Goal: Transaction & Acquisition: Obtain resource

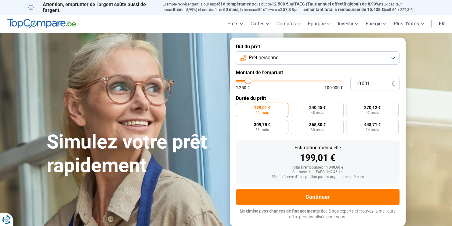
type input "11 750"
type input "11750"
type input "16 750"
type input "16750"
type input "17 000"
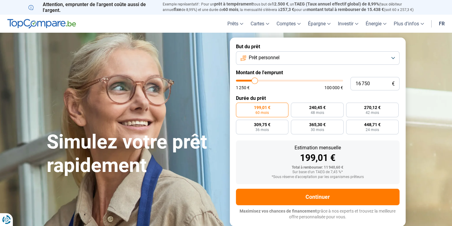
type input "17000"
type input "17 500"
type input "17500"
type input "18 250"
type input "18250"
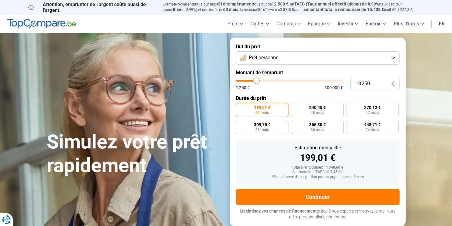
type input "18 750"
type input "18750"
type input "19 750"
type input "19750"
type input "20 500"
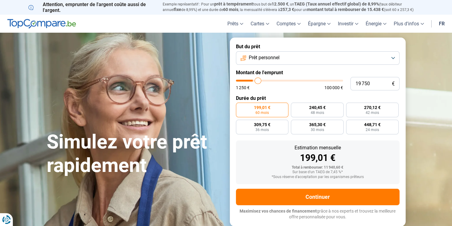
type input "20500"
type input "20 750"
type input "20750"
type input "21 000"
type input "21000"
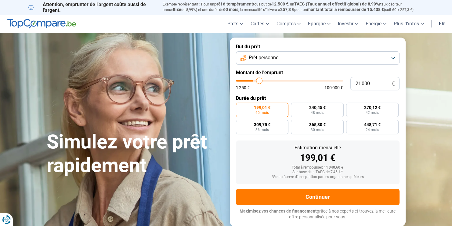
type input "21 250"
type input "21250"
type input "21 500"
type input "21500"
type input "21 750"
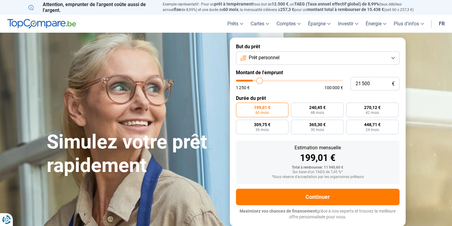
type input "21750"
type input "22 000"
type input "22000"
type input "22 250"
type input "22250"
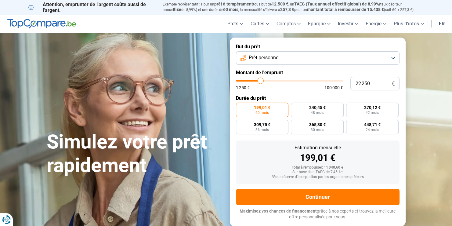
type input "22 500"
type input "22500"
type input "22 750"
type input "22750"
type input "23 000"
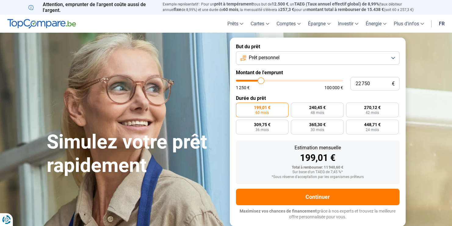
type input "23000"
type input "23 250"
type input "23250"
type input "23 500"
type input "23500"
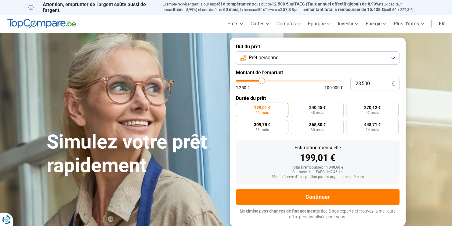
type input "23 750"
type input "23750"
type input "24 000"
type input "24000"
type input "24 250"
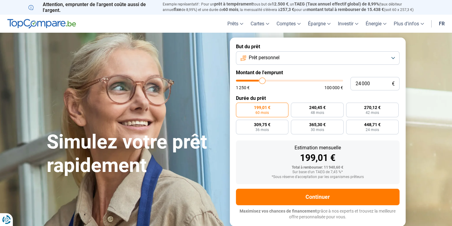
type input "24250"
type input "24 500"
type input "24500"
type input "24 750"
type input "24750"
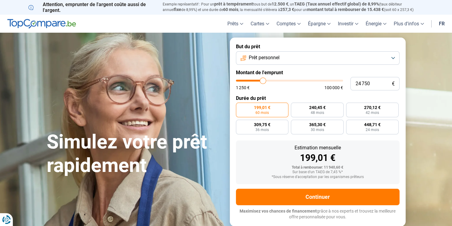
radio input "false"
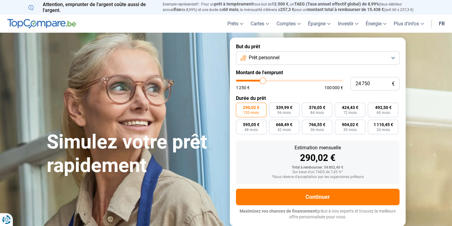
click at [390, 61] on button "Prêt personnel" at bounding box center [317, 57] width 163 height 13
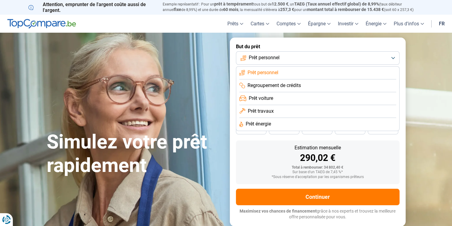
click at [293, 73] on li "Prêt personnel" at bounding box center [317, 72] width 157 height 13
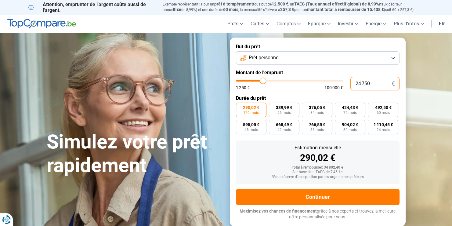
click at [361, 81] on input "24 750" at bounding box center [374, 83] width 49 height 13
click at [375, 83] on input "24 750" at bounding box center [374, 83] width 49 height 13
type input "2 475"
type input "2500"
type input "247"
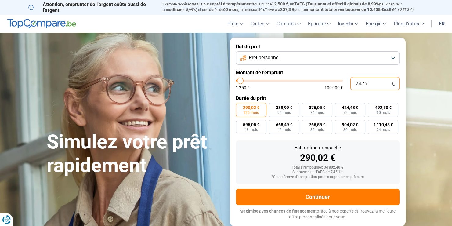
type input "1250"
type input "24"
type input "1250"
type input "2"
type input "1250"
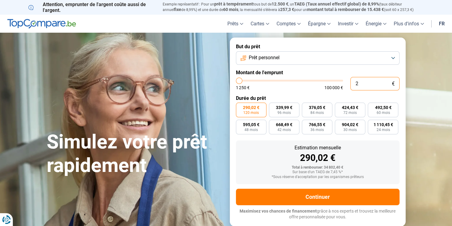
type input "20"
type input "1250"
type input "200"
type input "1250"
type input "2 000"
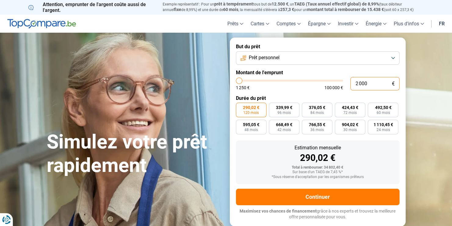
type input "2000"
radio input "true"
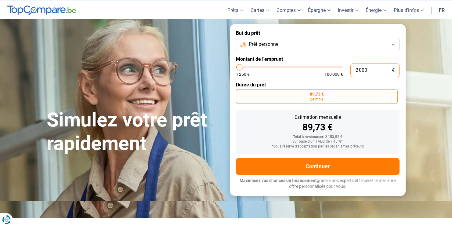
scroll to position [21, 0]
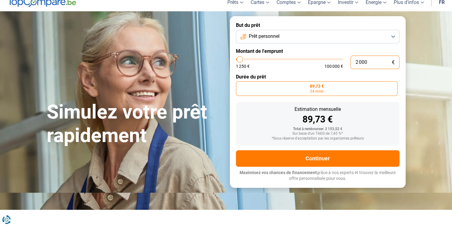
type input "2 000"
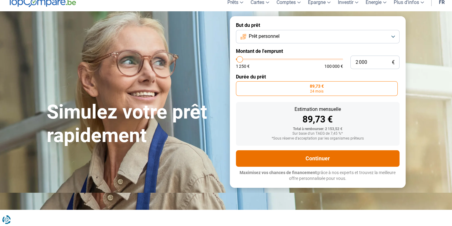
click at [385, 162] on button "Continuer" at bounding box center [317, 158] width 163 height 16
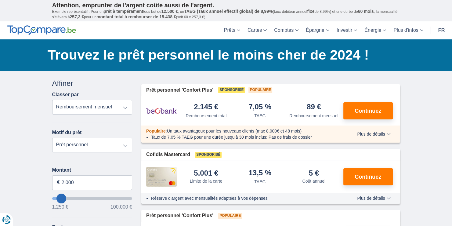
click at [391, 214] on div "Prêt personnel 'Confort Plus' Populaire" at bounding box center [270, 216] width 259 height 12
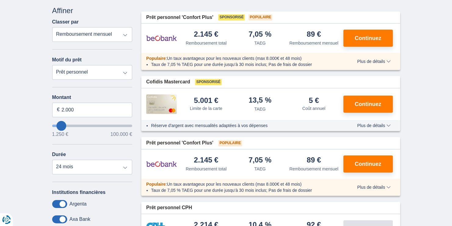
scroll to position [71, 0]
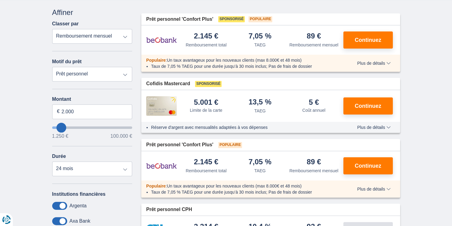
click at [408, 171] on div "× widget.non-eligible-application.title widget.non-eligible-application.text no…" at bounding box center [226, 198] width 452 height 397
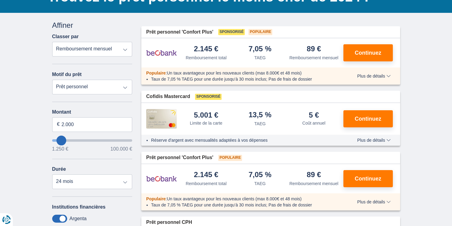
scroll to position [57, 0]
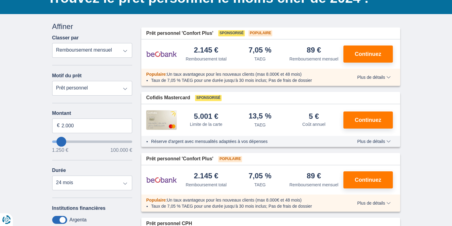
click at [383, 77] on span "Plus de détails" at bounding box center [373, 77] width 33 height 4
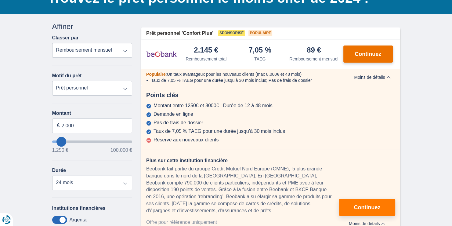
click at [380, 52] on span "Continuez" at bounding box center [367, 53] width 27 height 5
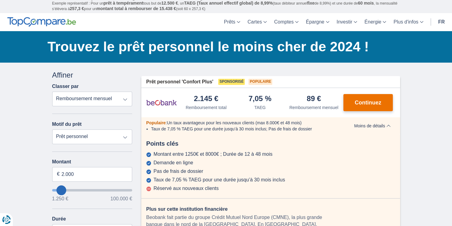
scroll to position [0, 0]
